Goal: Navigation & Orientation: Understand site structure

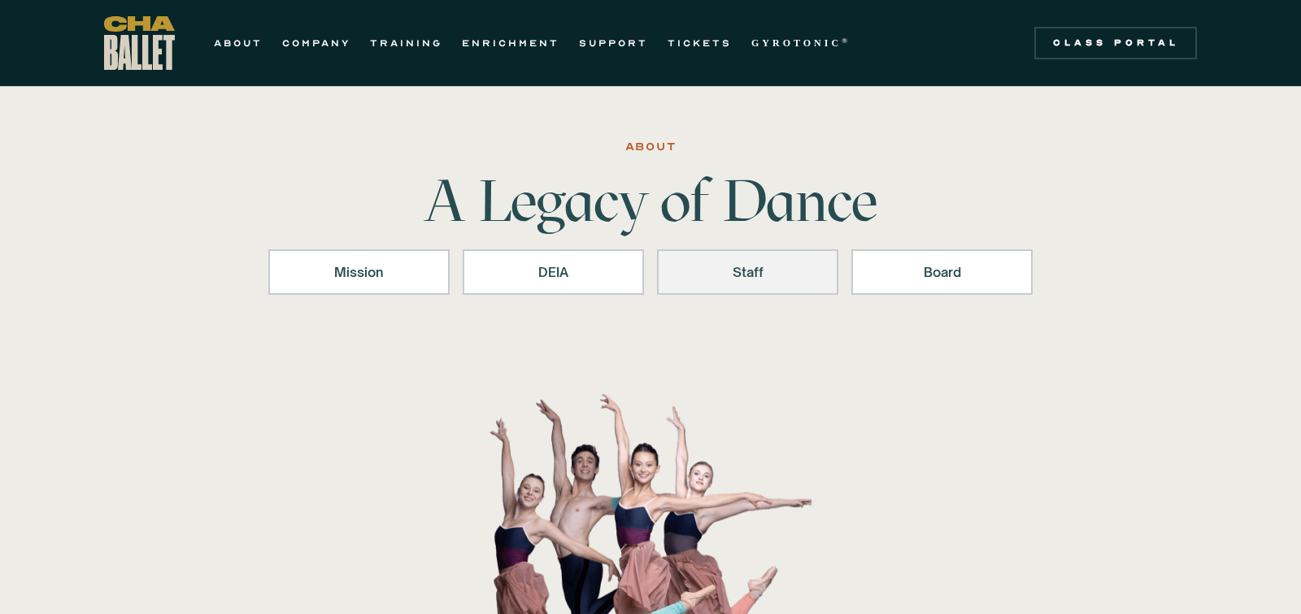
click at [732, 285] on link "Staff" at bounding box center [747, 273] width 181 height 46
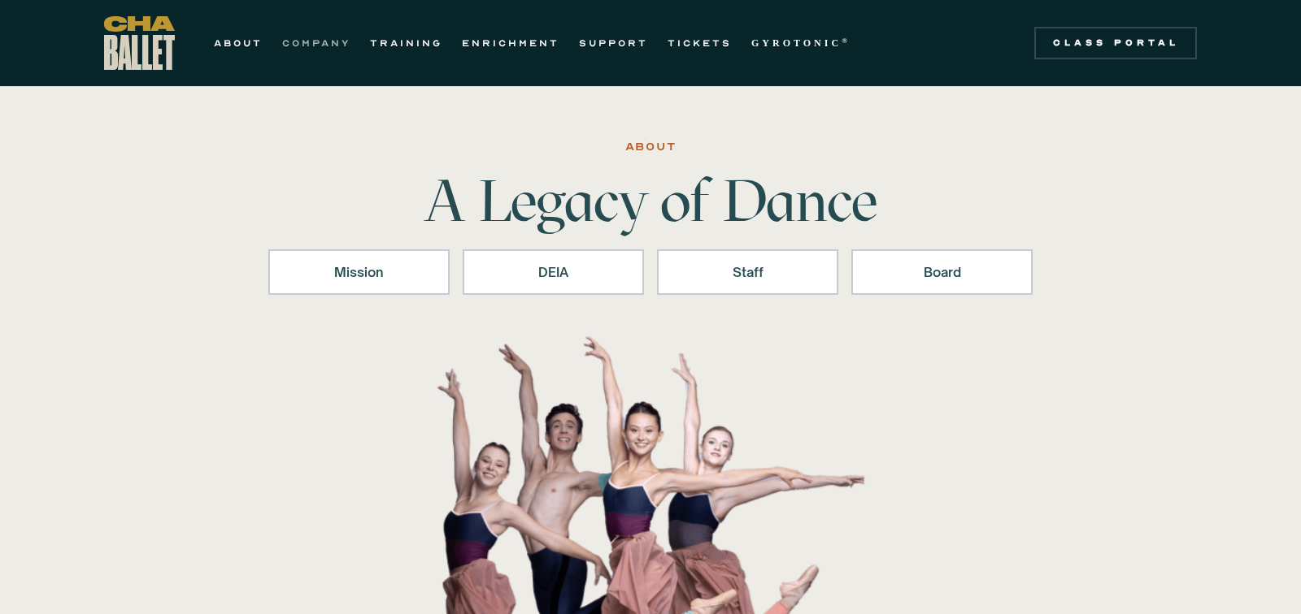
click at [304, 42] on link "COMPANY" at bounding box center [316, 43] width 68 height 20
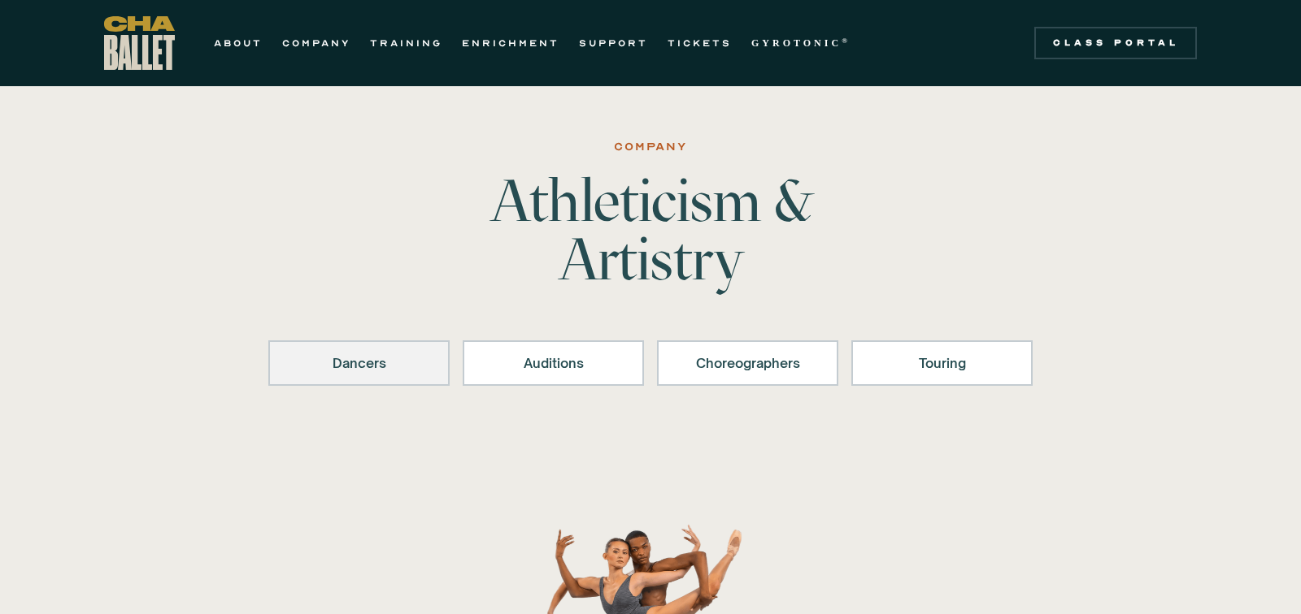
click at [416, 368] on div "Dancers" at bounding box center [358, 364] width 139 height 20
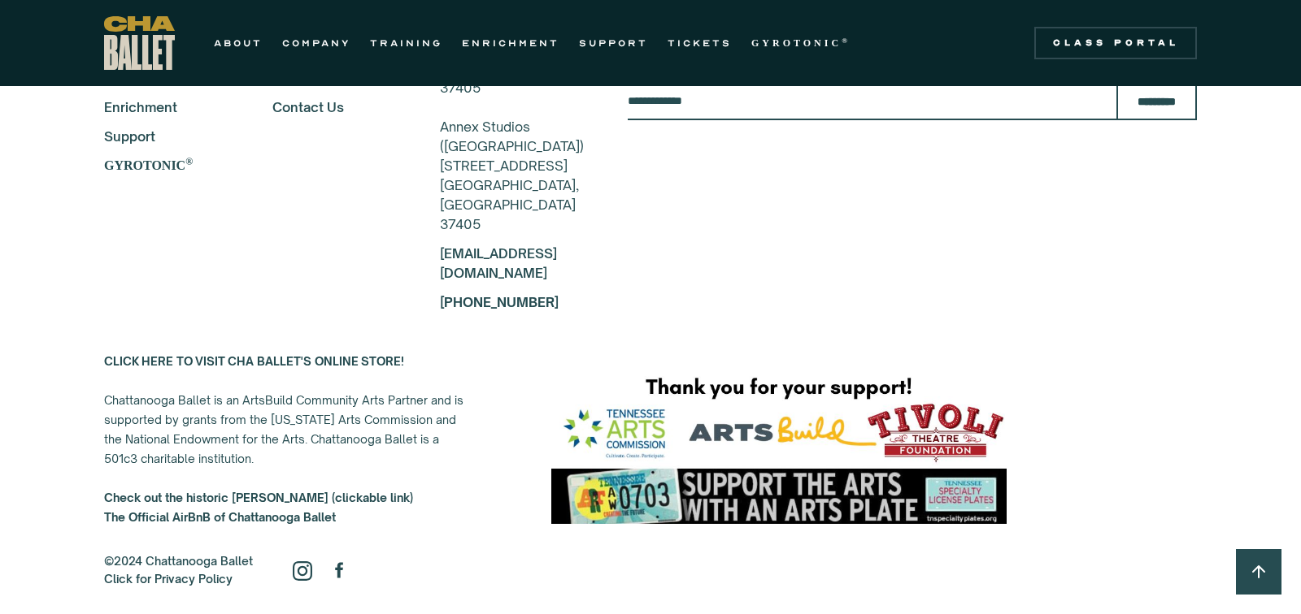
scroll to position [4361, 0]
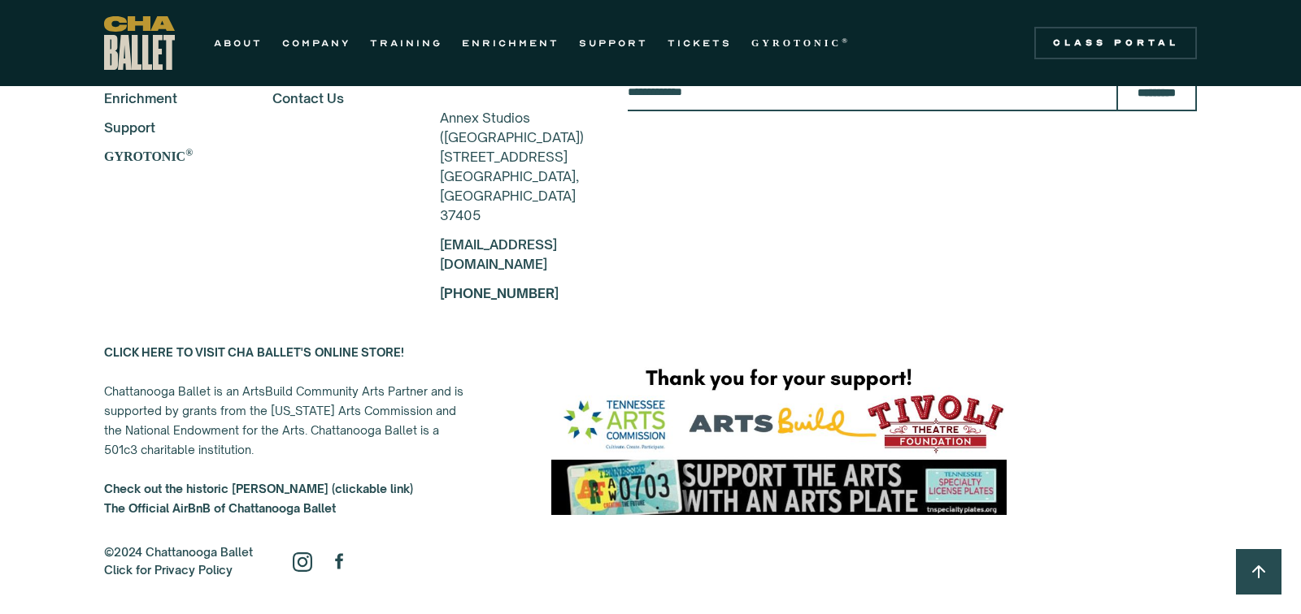
click at [162, 50] on img "home" at bounding box center [139, 43] width 71 height 54
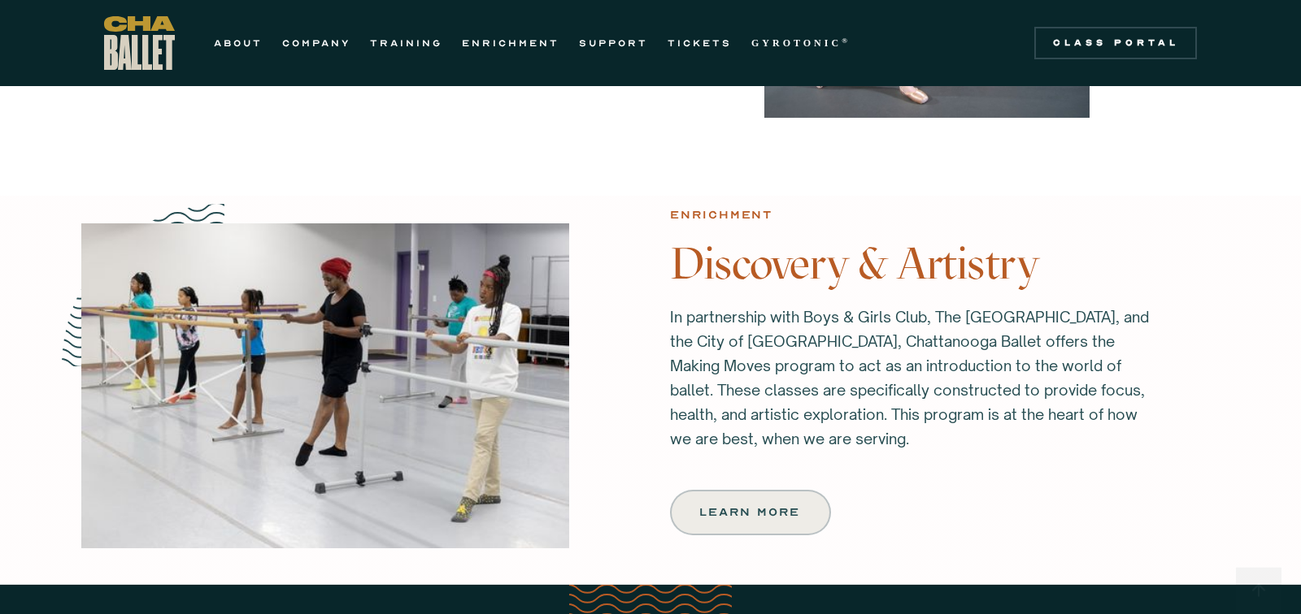
scroll to position [1832, 0]
